Goal: Browse casually: Explore the website without a specific task or goal

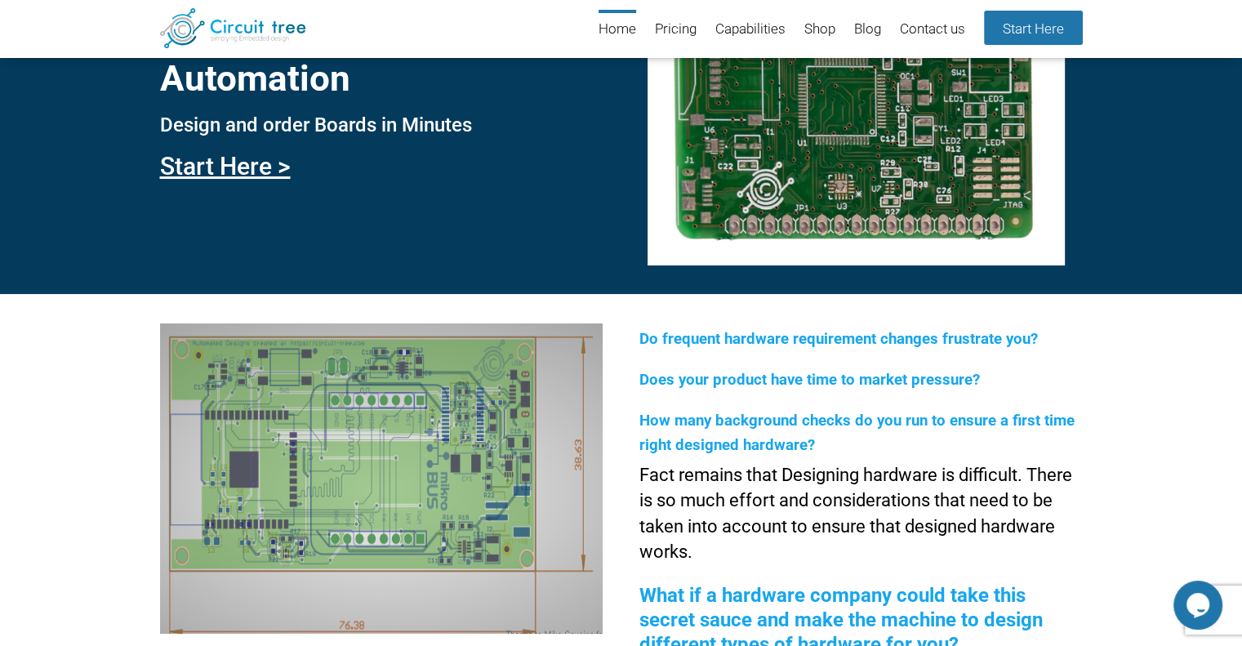
scroll to position [224, 0]
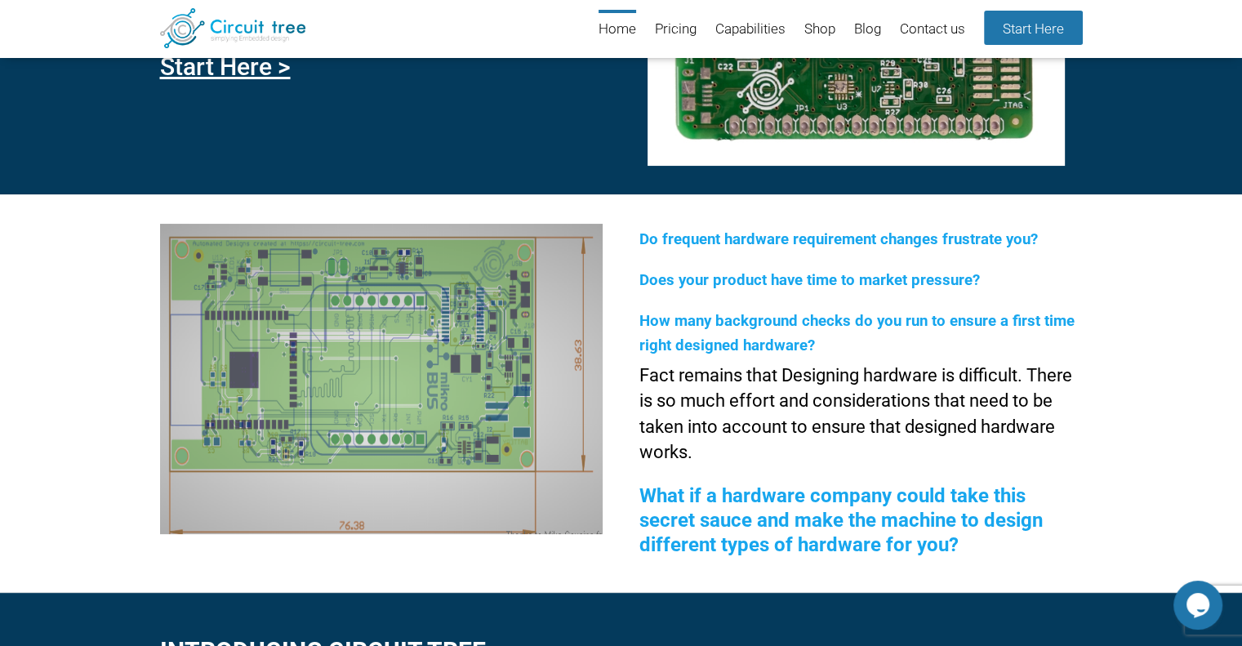
click at [666, 239] on span "Do frequent hardware requirement changes frustrate you?" at bounding box center [838, 239] width 398 height 18
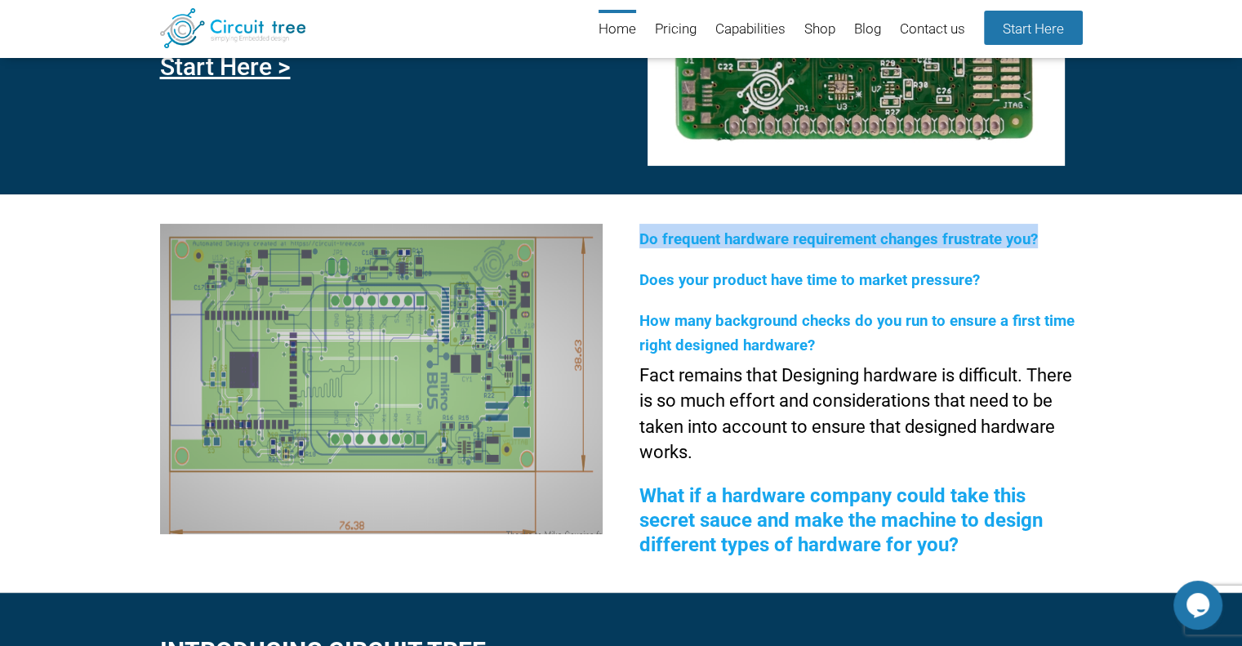
click at [743, 243] on span "Do frequent hardware requirement changes frustrate you?" at bounding box center [838, 239] width 398 height 18
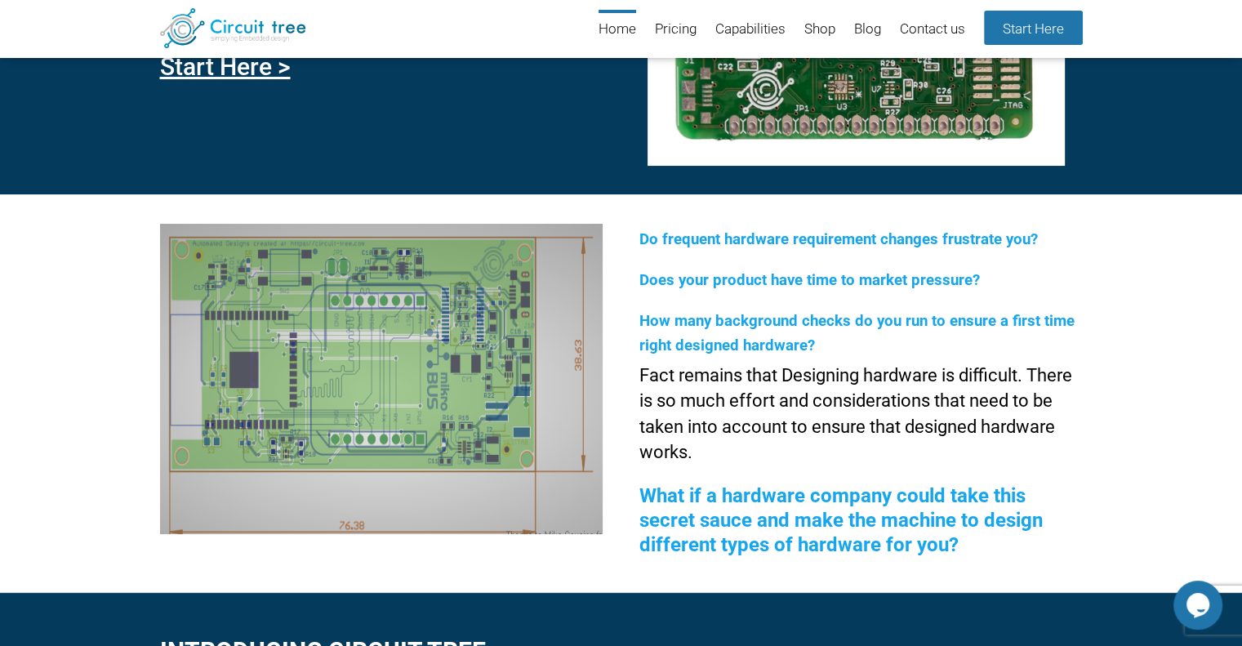
click at [745, 273] on span "Does your product have time to market pressure?" at bounding box center [809, 280] width 340 height 18
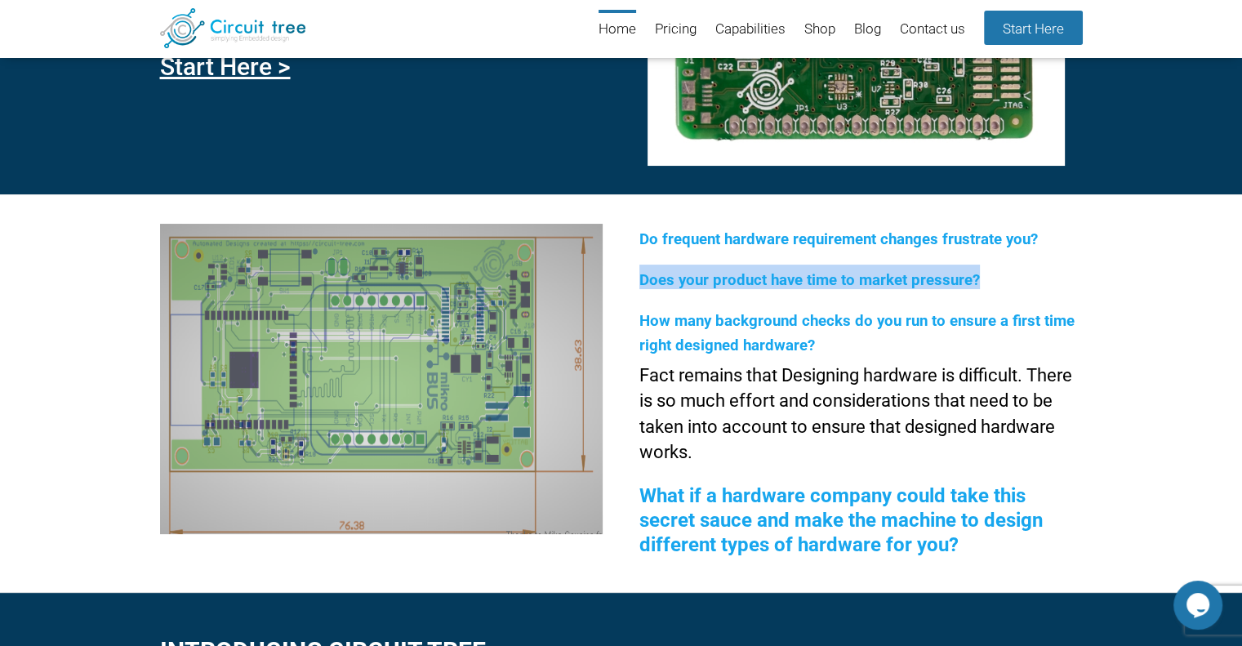
click at [745, 273] on span "Does your product have time to market pressure?" at bounding box center [809, 280] width 340 height 18
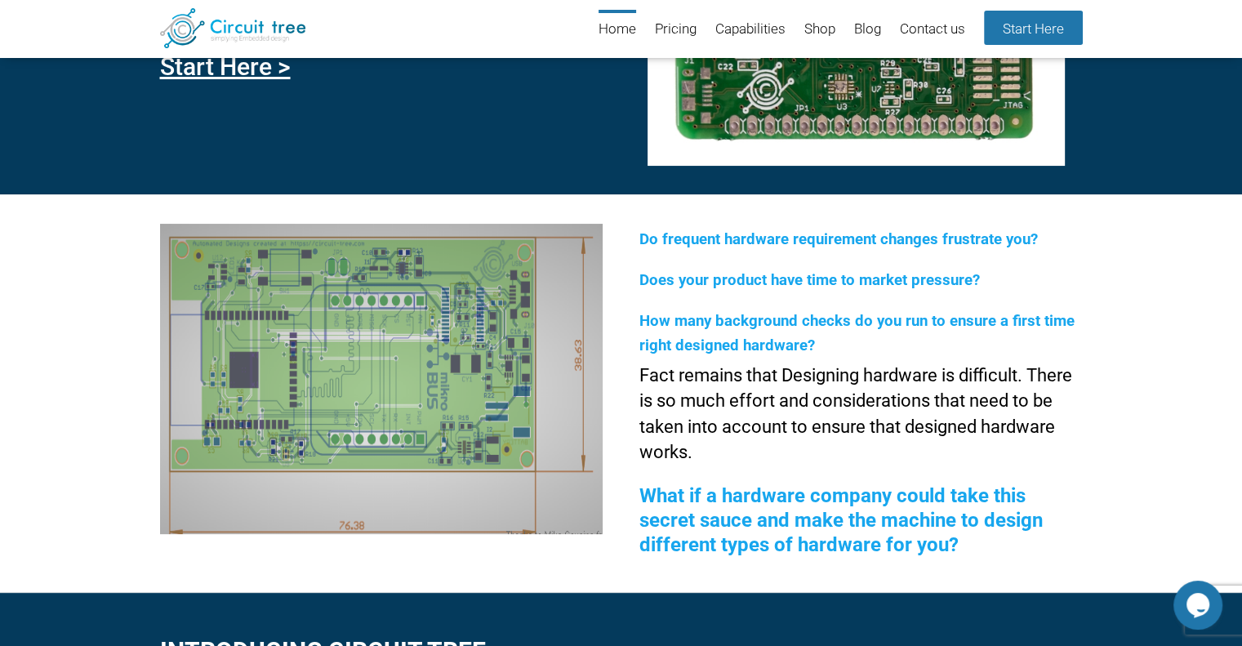
click at [749, 242] on span "Do frequent hardware requirement changes frustrate you?" at bounding box center [838, 239] width 398 height 18
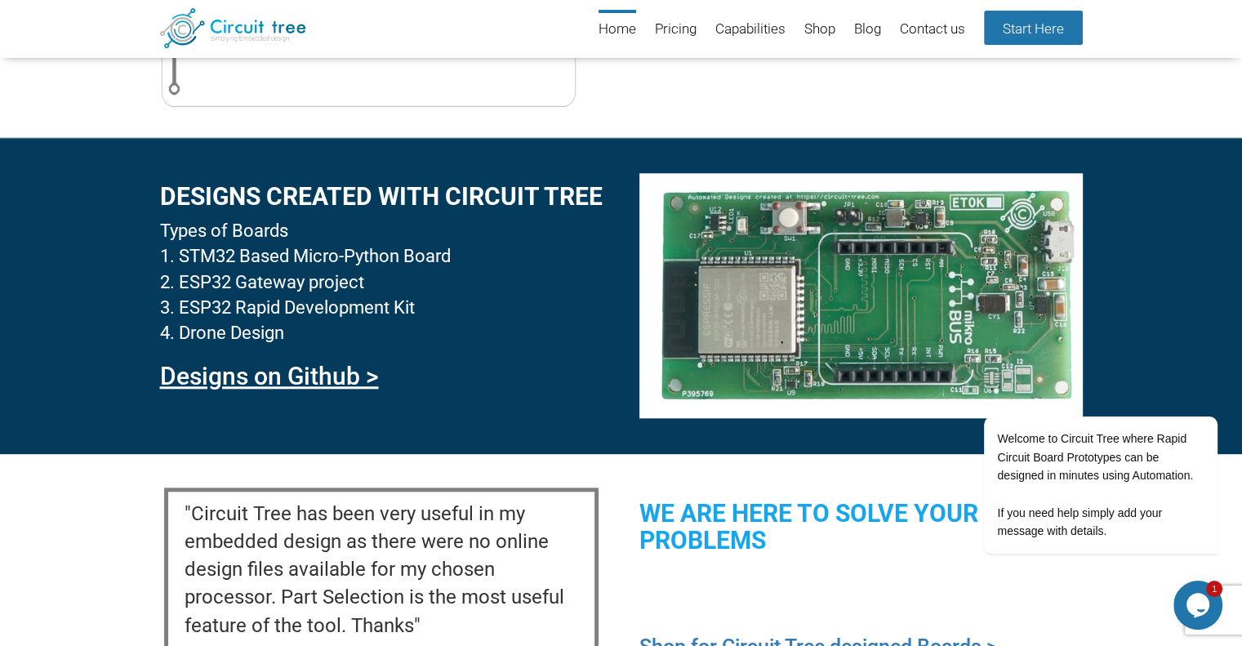
scroll to position [1612, 0]
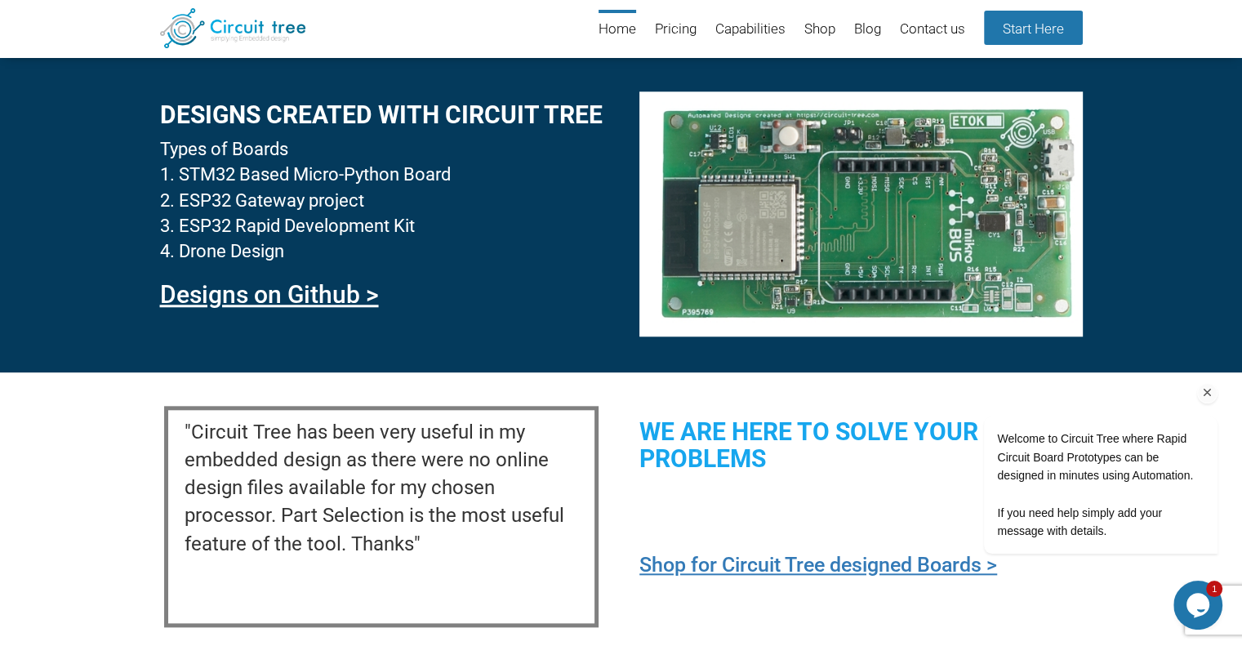
click at [1204, 392] on icon "Chat attention grabber" at bounding box center [1207, 392] width 15 height 15
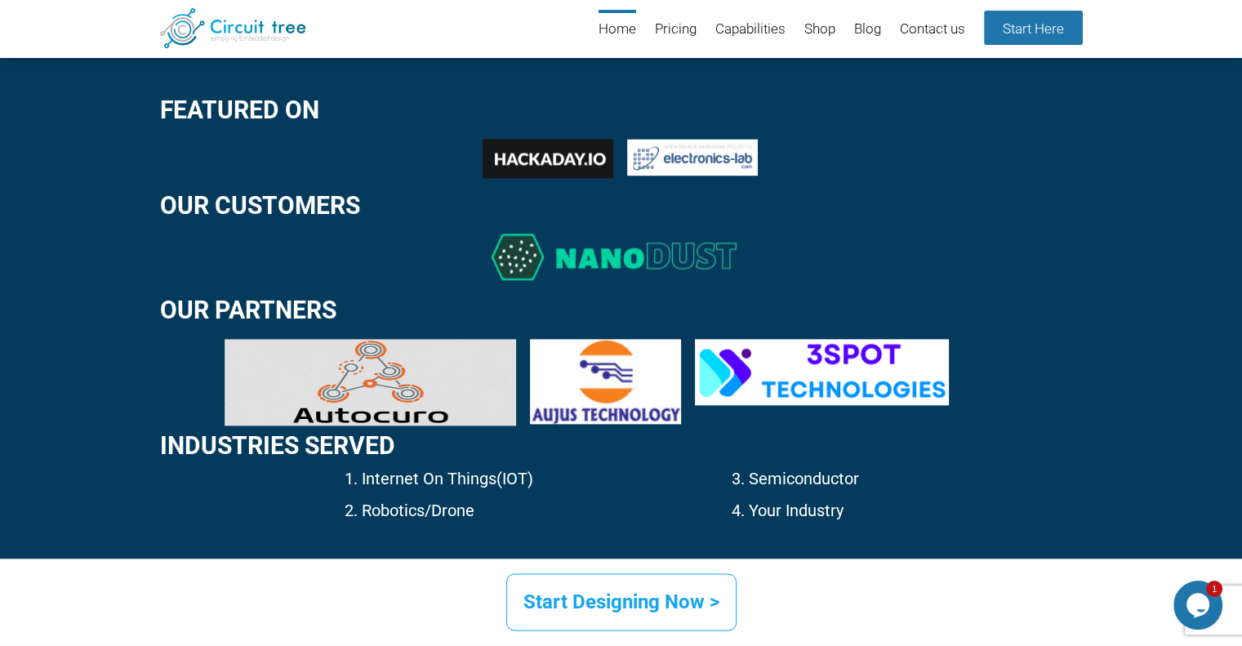
scroll to position [2183, 0]
